Goal: Task Accomplishment & Management: Use online tool/utility

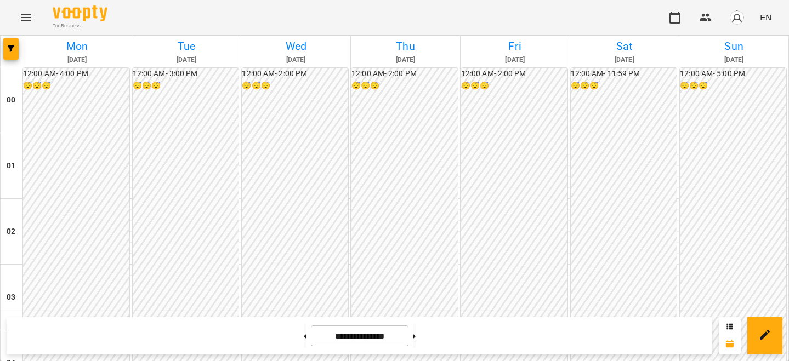
scroll to position [966, 0]
click at [304, 333] on button at bounding box center [305, 336] width 3 height 24
type input "**********"
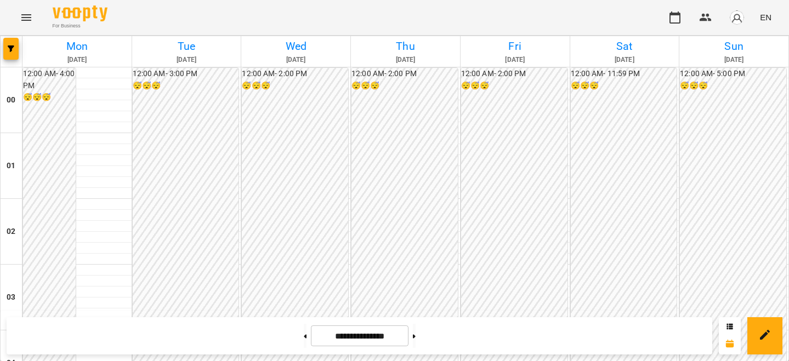
scroll to position [926, 0]
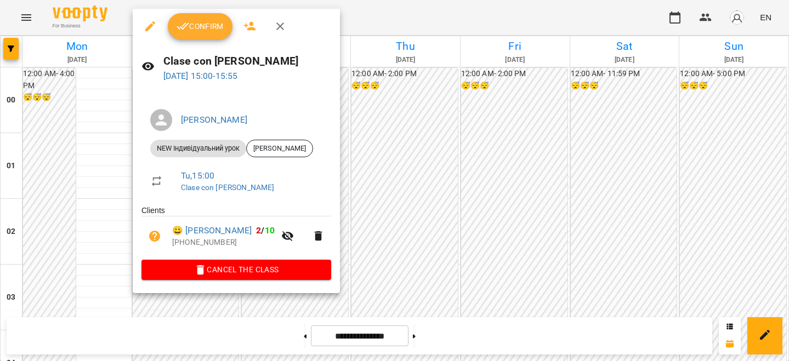
click at [224, 30] on button "Confirm" at bounding box center [200, 26] width 65 height 26
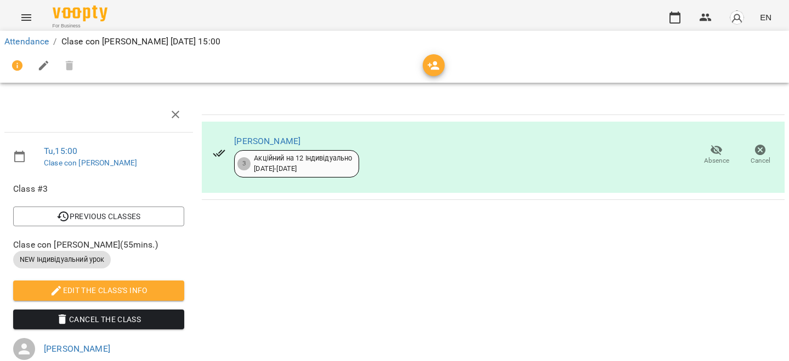
click at [49, 41] on ol "Attendance / Clase con [PERSON_NAME][DATE] 15:00" at bounding box center [394, 41] width 780 height 13
click at [43, 40] on link "Attendance" at bounding box center [26, 41] width 44 height 10
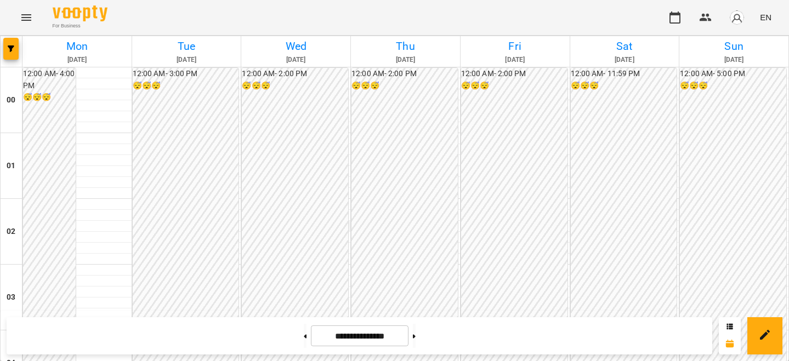
scroll to position [1079, 0]
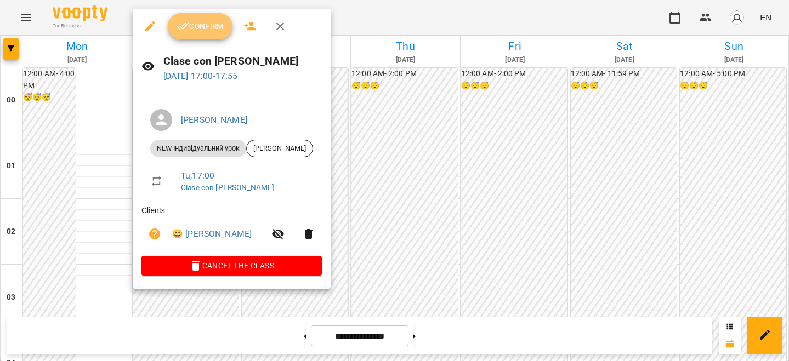
click at [213, 19] on button "Confirm" at bounding box center [200, 26] width 65 height 26
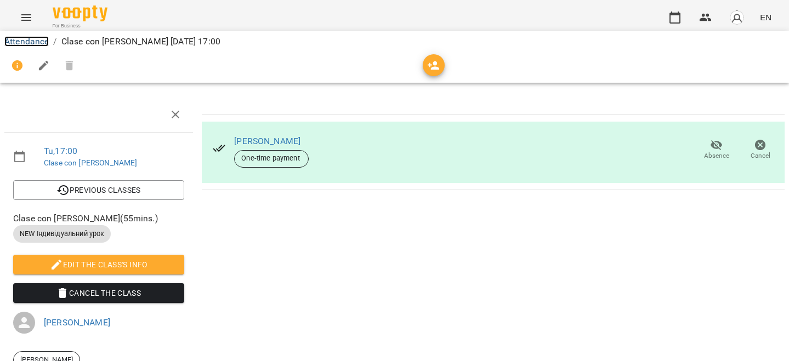
click at [48, 40] on link "Attendance" at bounding box center [26, 41] width 44 height 10
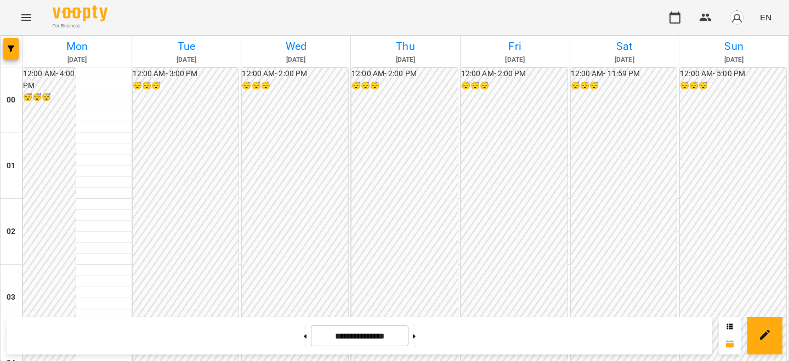
scroll to position [1012, 0]
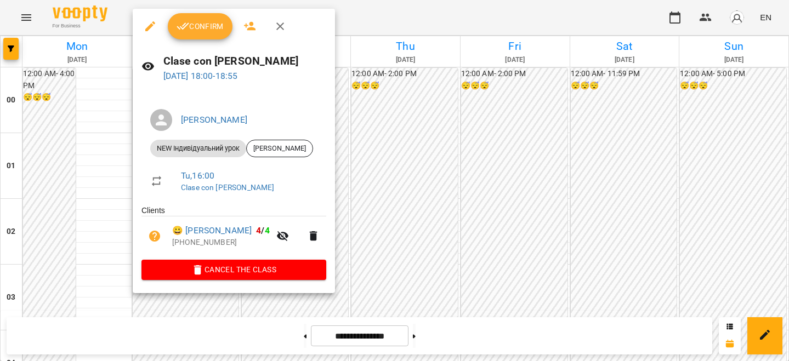
click at [209, 20] on span "Confirm" at bounding box center [200, 26] width 47 height 13
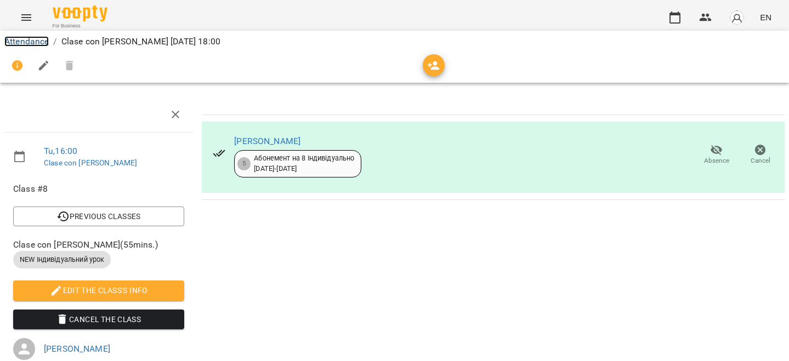
click at [43, 37] on link "Attendance" at bounding box center [26, 41] width 44 height 10
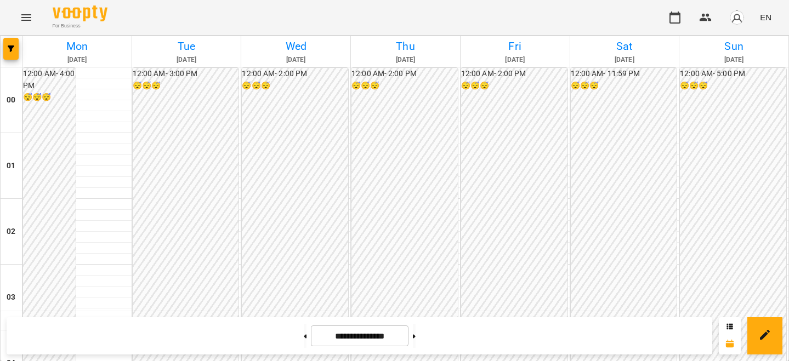
scroll to position [929, 0]
click at [736, 18] on img "button" at bounding box center [736, 17] width 15 height 15
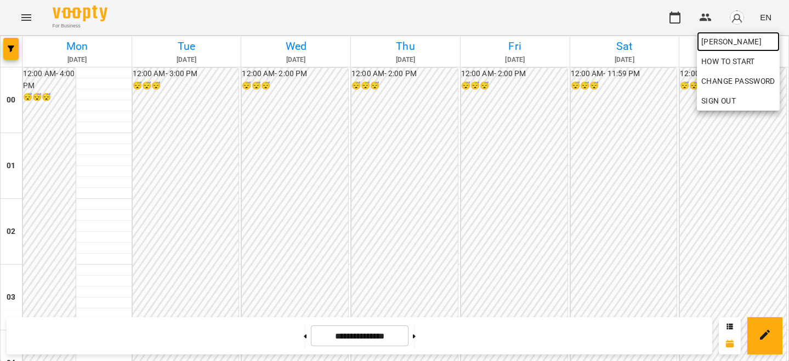
click at [730, 37] on span "[PERSON_NAME]" at bounding box center [738, 41] width 74 height 13
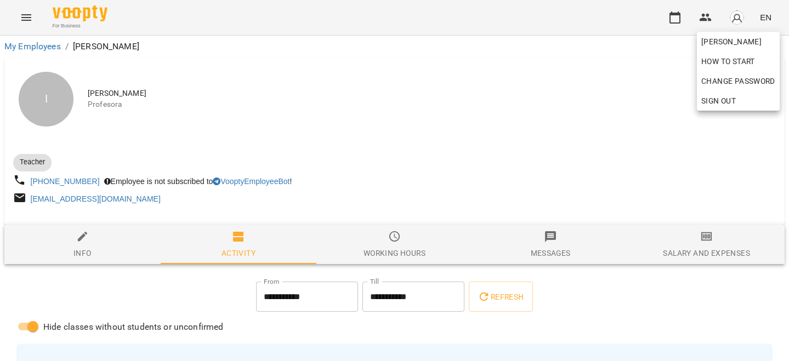
click at [630, 140] on div at bounding box center [394, 180] width 789 height 361
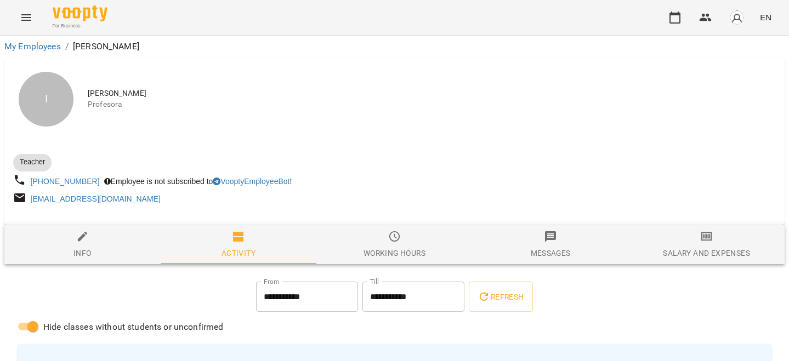
click at [702, 225] on div at bounding box center [394, 220] width 780 height 9
click at [702, 249] on div "Salary and Expenses" at bounding box center [706, 253] width 87 height 13
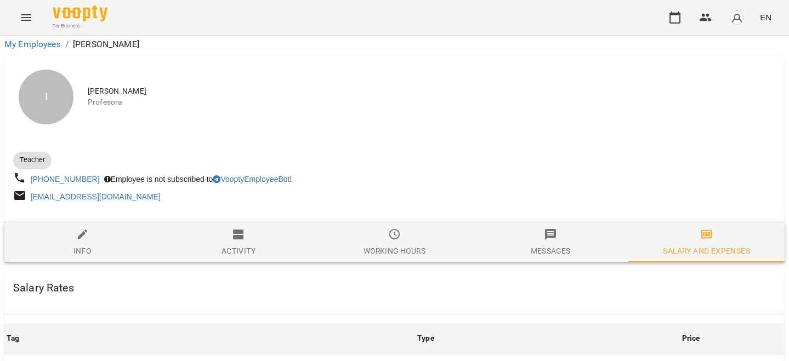
scroll to position [491, 0]
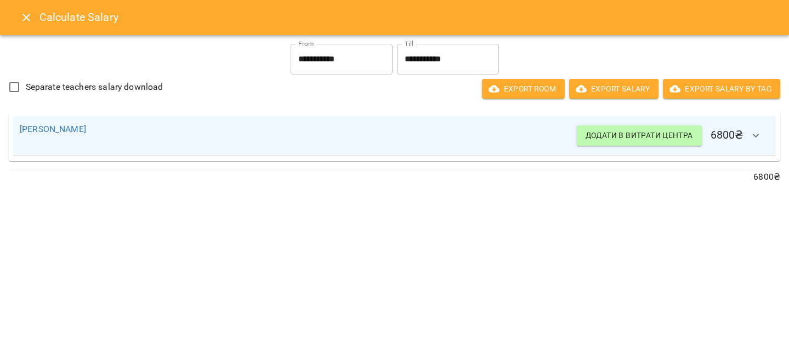
click at [27, 13] on icon "Close" at bounding box center [26, 17] width 13 height 13
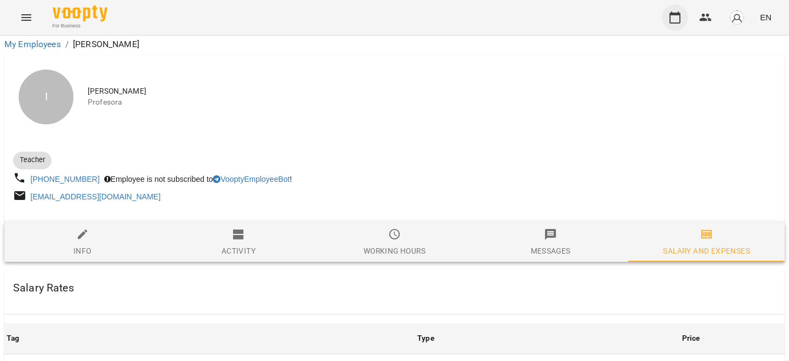
click at [672, 19] on icon "button" at bounding box center [674, 17] width 13 height 13
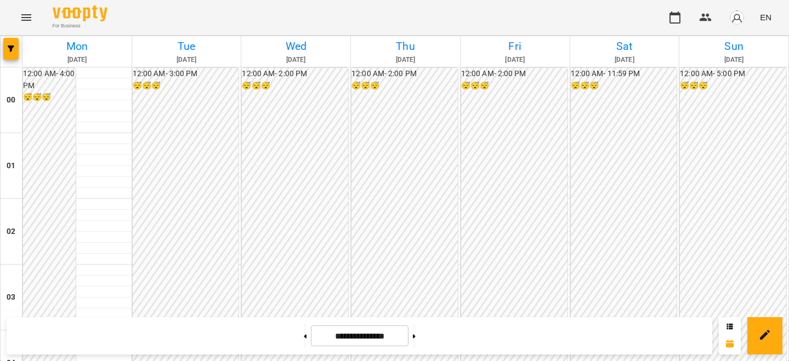
scroll to position [942, 0]
